Goal: Information Seeking & Learning: Learn about a topic

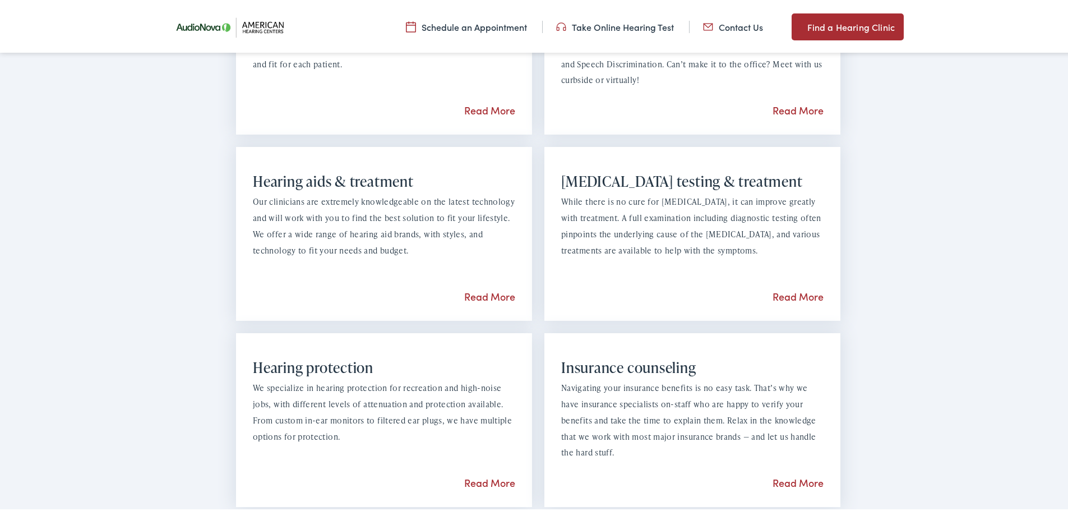
scroll to position [953, 0]
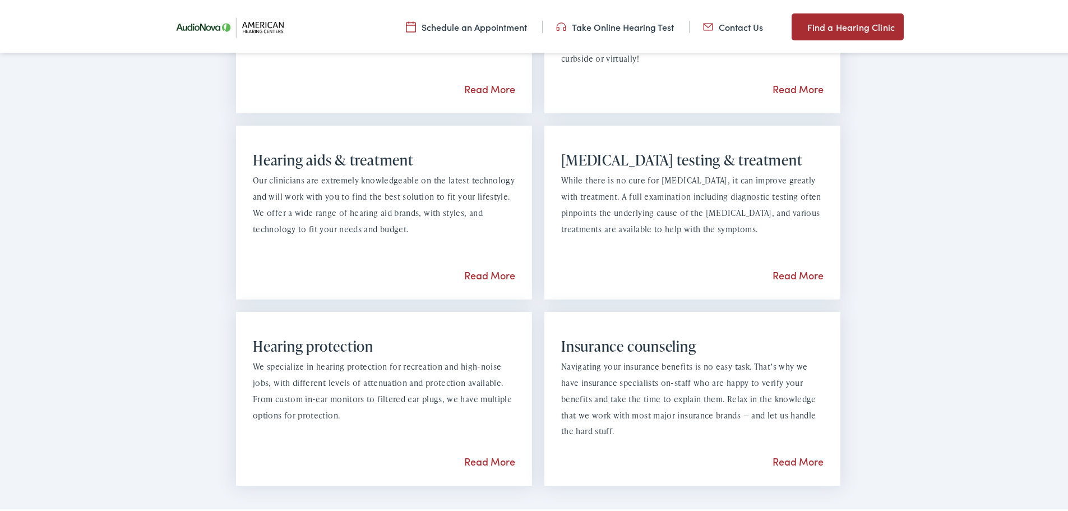
click at [493, 272] on link "Read More" at bounding box center [489, 273] width 51 height 14
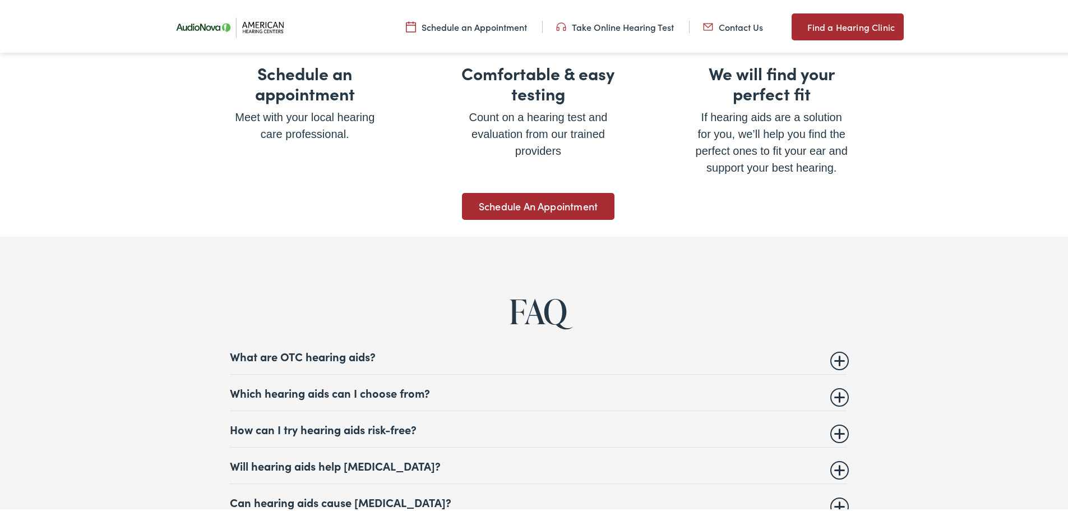
scroll to position [4260, 0]
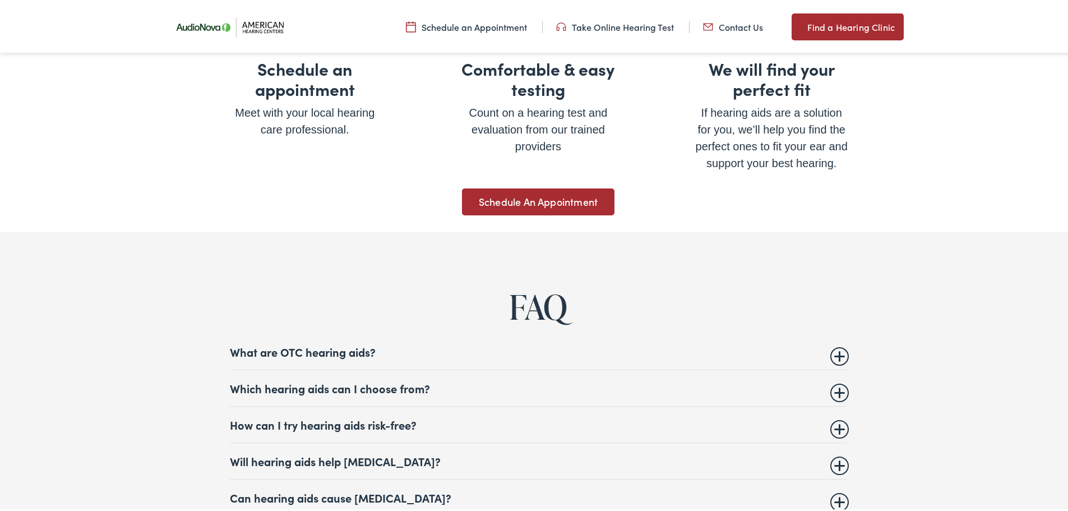
click at [838, 379] on summary "Which hearing aids can I choose from?" at bounding box center [538, 385] width 617 height 13
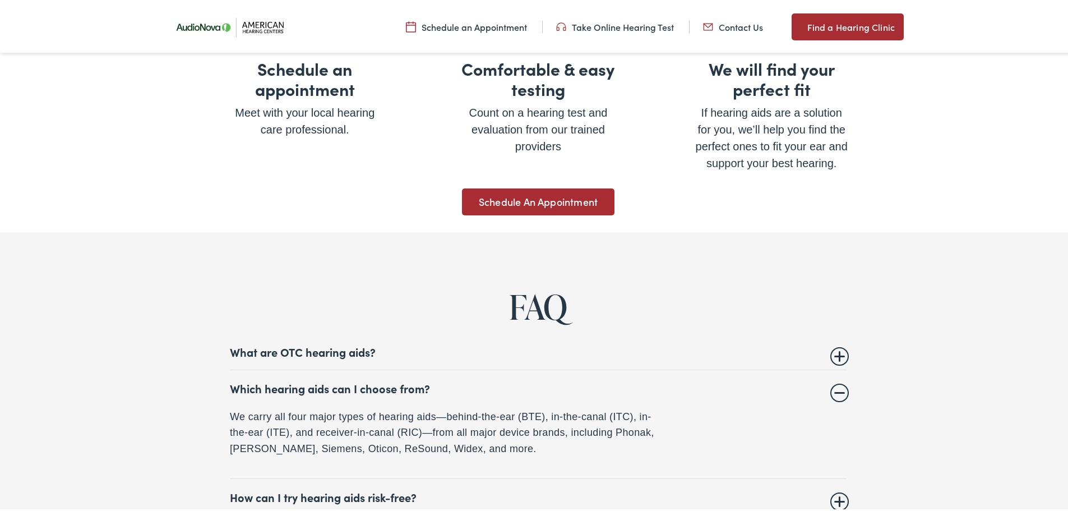
click at [419, 439] on p "We carry all four major types of hearing aids—behind-the-ear (BTE), in-the-cana…" at bounding box center [446, 430] width 432 height 48
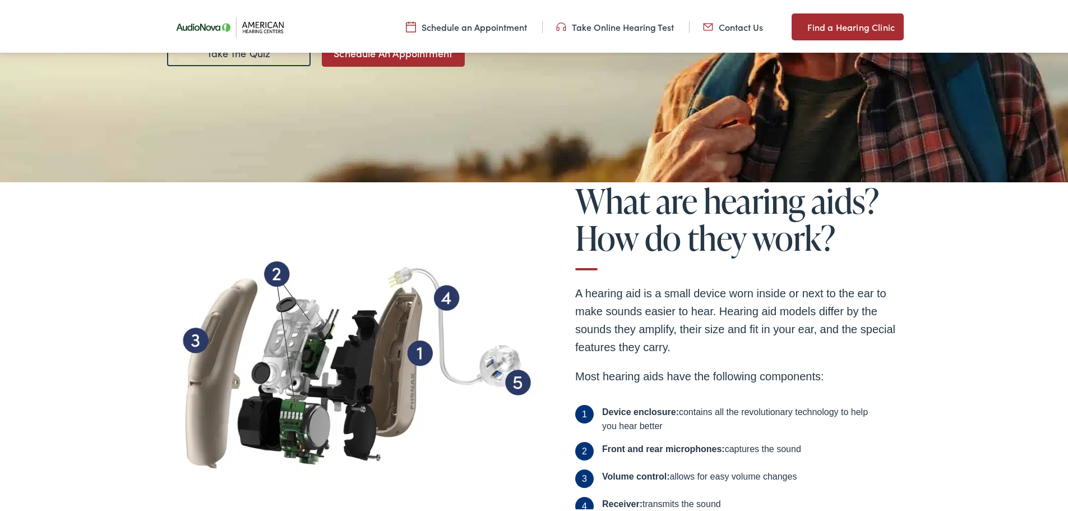
scroll to position [0, 0]
